Goal: Task Accomplishment & Management: Manage account settings

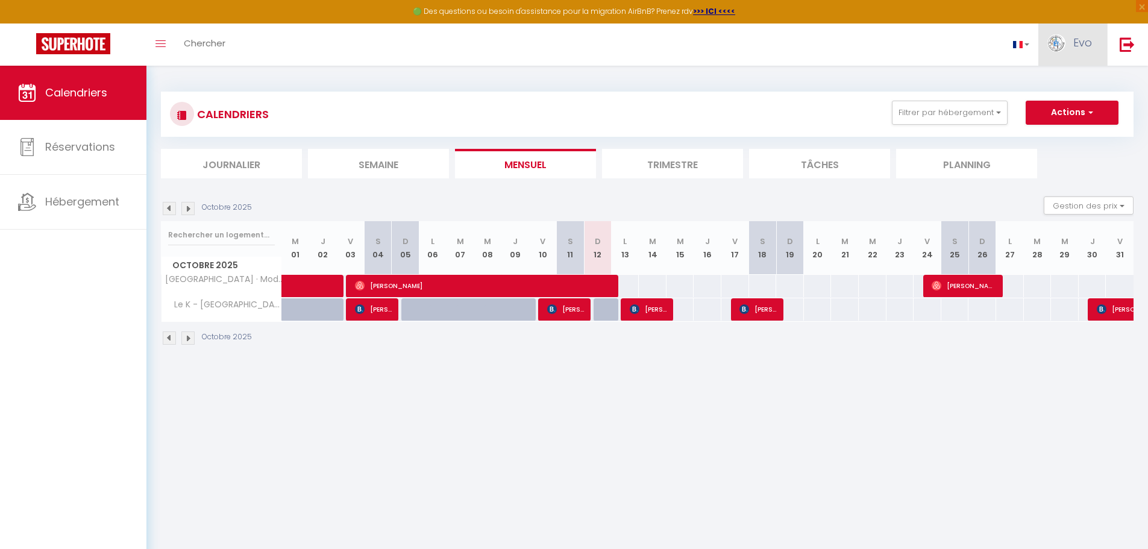
click at [1080, 42] on span "Evo" at bounding box center [1082, 42] width 19 height 15
click at [1059, 77] on link "Paramètres" at bounding box center [1058, 84] width 89 height 20
select select "fr"
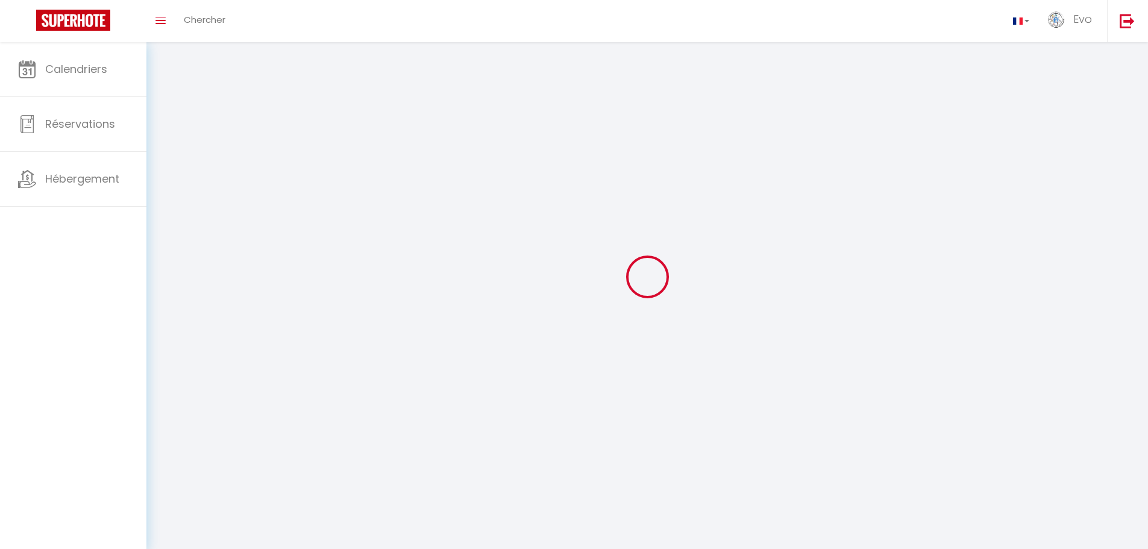
type input "Evo"
type input "Clean"
type input "[URL][DOMAIN_NAME]"
select select
select select "28"
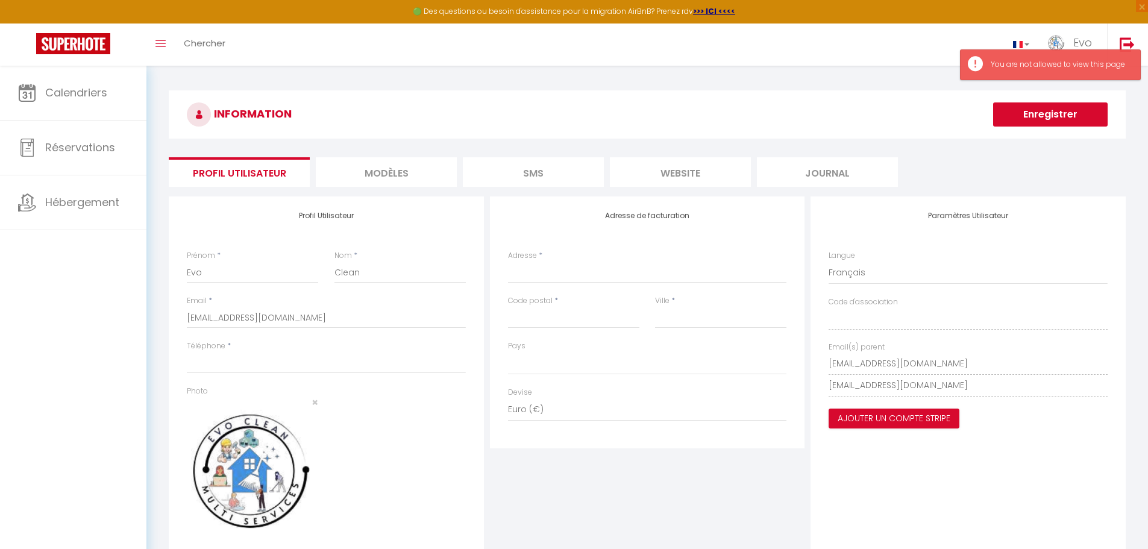
select select
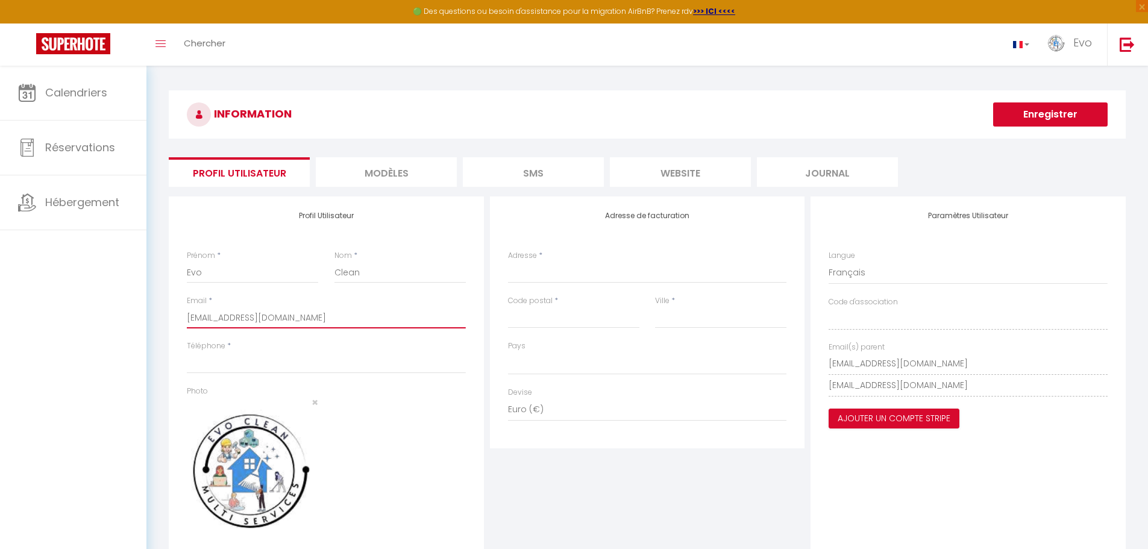
click at [239, 318] on input "[EMAIL_ADDRESS][DOMAIN_NAME]" at bounding box center [326, 318] width 279 height 22
